Goal: Entertainment & Leisure: Browse casually

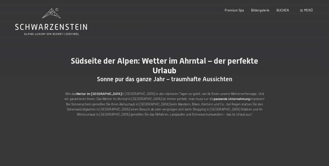
click at [306, 8] on span "Menü" at bounding box center [308, 10] width 9 height 4
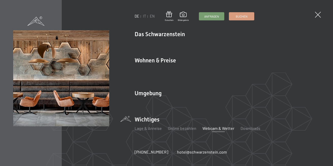
click at [212, 126] on link "Webcam & Wetter" at bounding box center [218, 127] width 32 height 5
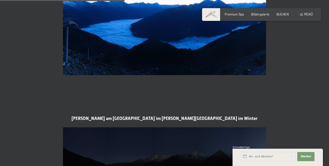
scroll to position [635, 0]
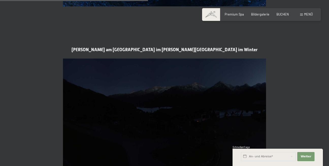
click at [287, 68] on section "Klausiland am Klausberg - Familienpark im sommer - Ski Resort im Winter" at bounding box center [164, 110] width 329 height 166
click at [31, 123] on section "Klausiland am Klausberg - Familienpark im sommer - Ski Resort im Winter" at bounding box center [164, 110] width 329 height 166
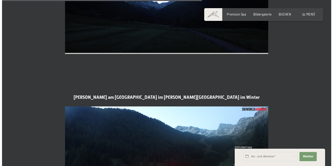
scroll to position [940, 0]
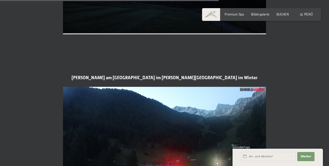
click at [306, 13] on span "Menü" at bounding box center [308, 14] width 9 height 4
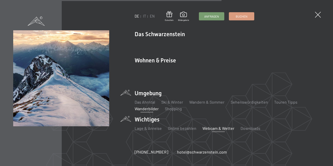
click at [144, 106] on link "Wanderbilder" at bounding box center [147, 108] width 24 height 5
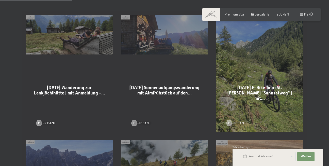
scroll to position [279, 0]
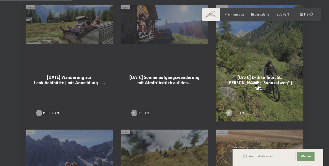
click at [38, 110] on div at bounding box center [39, 113] width 4 height 6
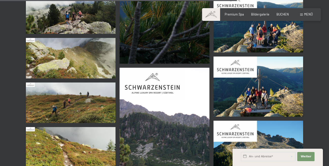
scroll to position [1295, 0]
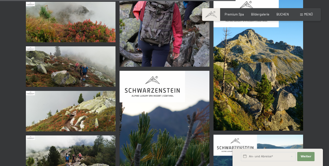
click at [83, 26] on img at bounding box center [71, 22] width 90 height 40
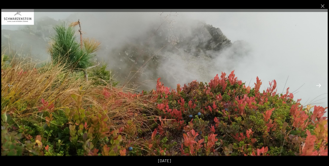
click at [319, 87] on button "Next slide" at bounding box center [318, 85] width 11 height 10
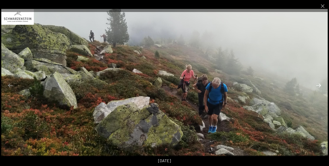
click at [318, 85] on button "Next slide" at bounding box center [318, 85] width 11 height 10
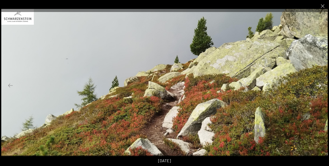
click at [318, 85] on button "Next slide" at bounding box center [318, 85] width 11 height 10
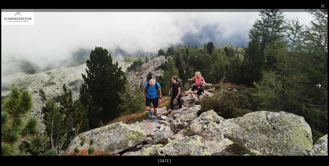
click at [318, 85] on button "Next slide" at bounding box center [318, 85] width 11 height 10
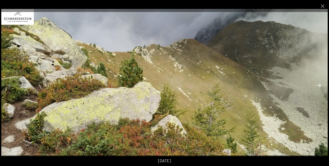
click at [318, 85] on button "Next slide" at bounding box center [318, 85] width 11 height 10
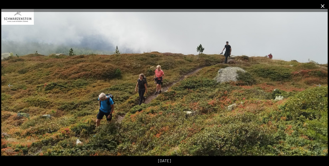
click at [324, 7] on button "Close gallery" at bounding box center [322, 6] width 13 height 12
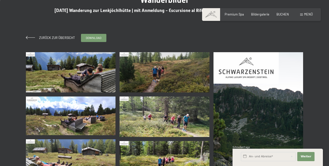
scroll to position [0, 0]
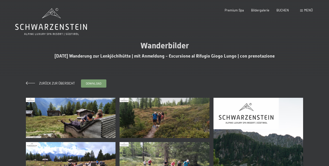
click at [65, 116] on img at bounding box center [71, 118] width 90 height 40
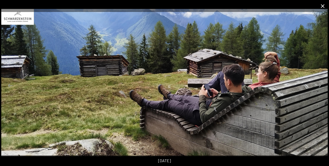
click at [322, 5] on button "Close gallery" at bounding box center [322, 6] width 13 height 12
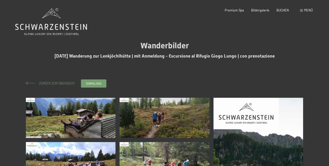
click at [56, 84] on span "Zurück zur Übersicht" at bounding box center [55, 83] width 39 height 4
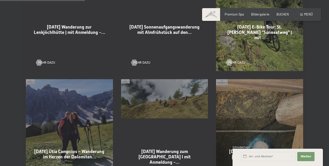
scroll to position [330, 0]
